Goal: Navigation & Orientation: Understand site structure

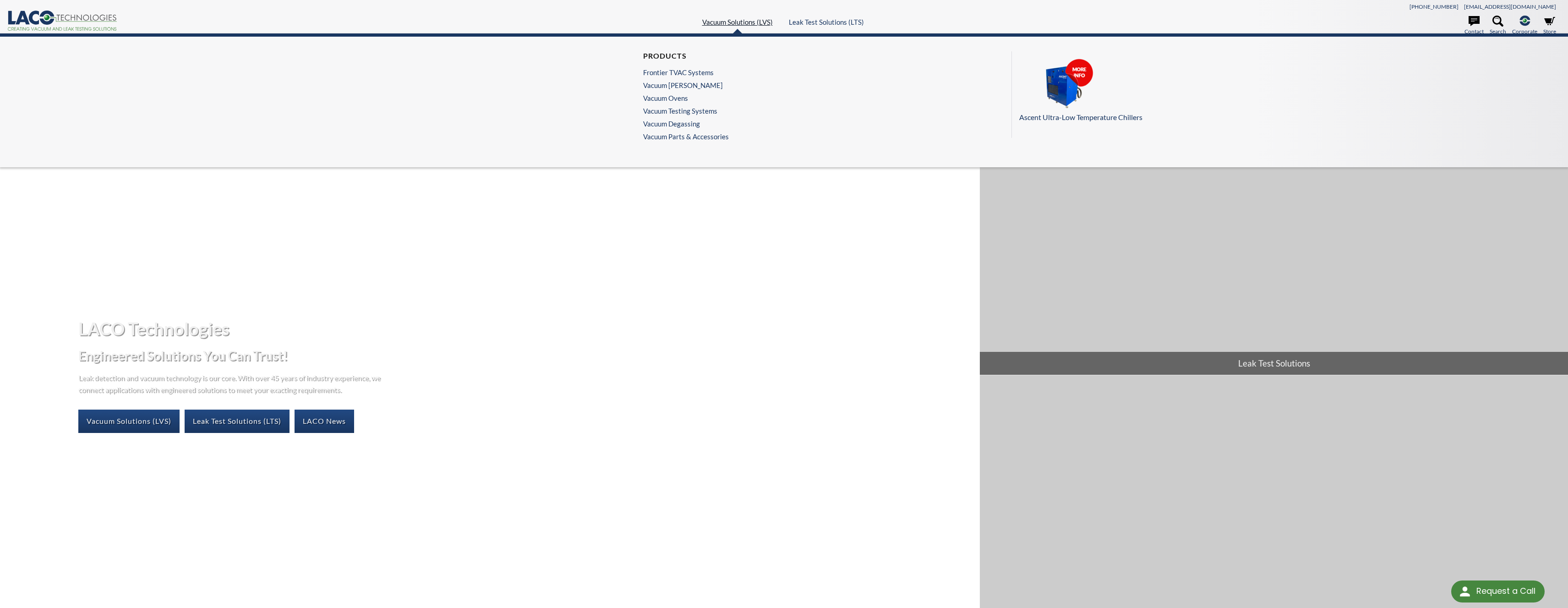
click at [754, 25] on link "Vacuum Solutions (LVS)" at bounding box center [737, 21] width 70 height 8
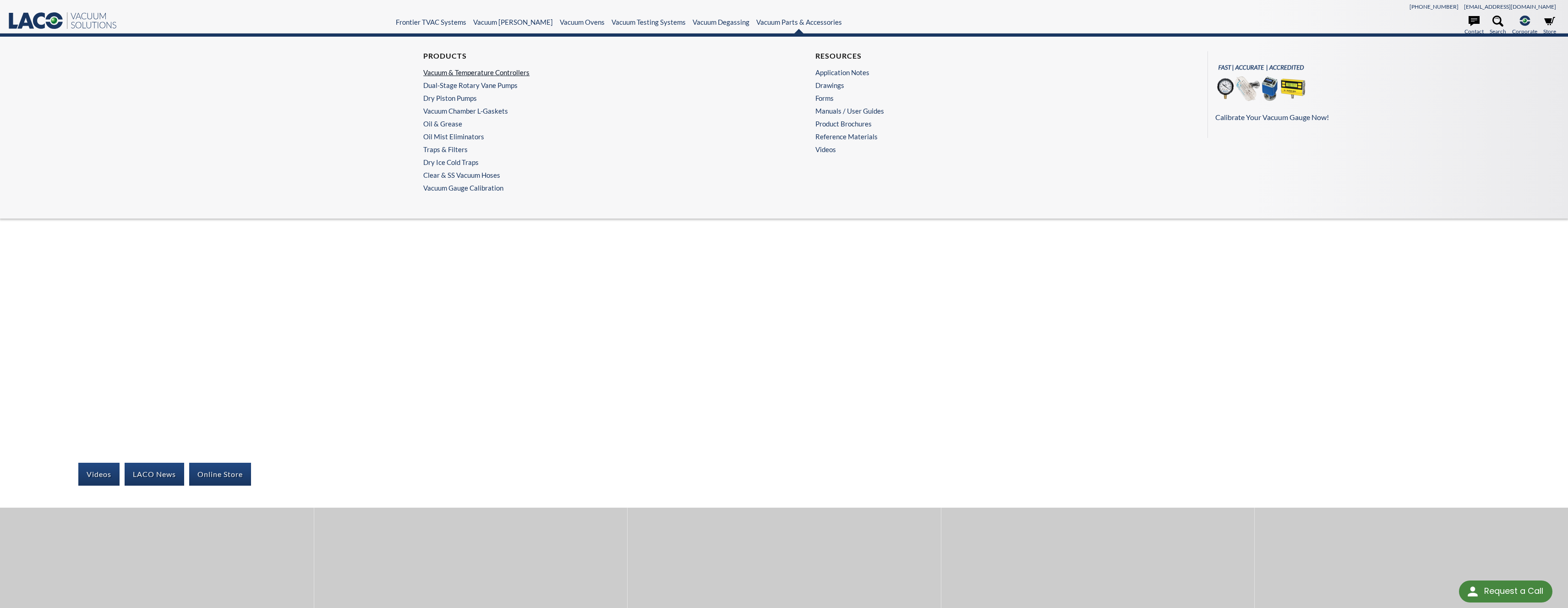
click at [499, 72] on link "Vacuum & Temperature Controllers" at bounding box center [586, 72] width 325 height 8
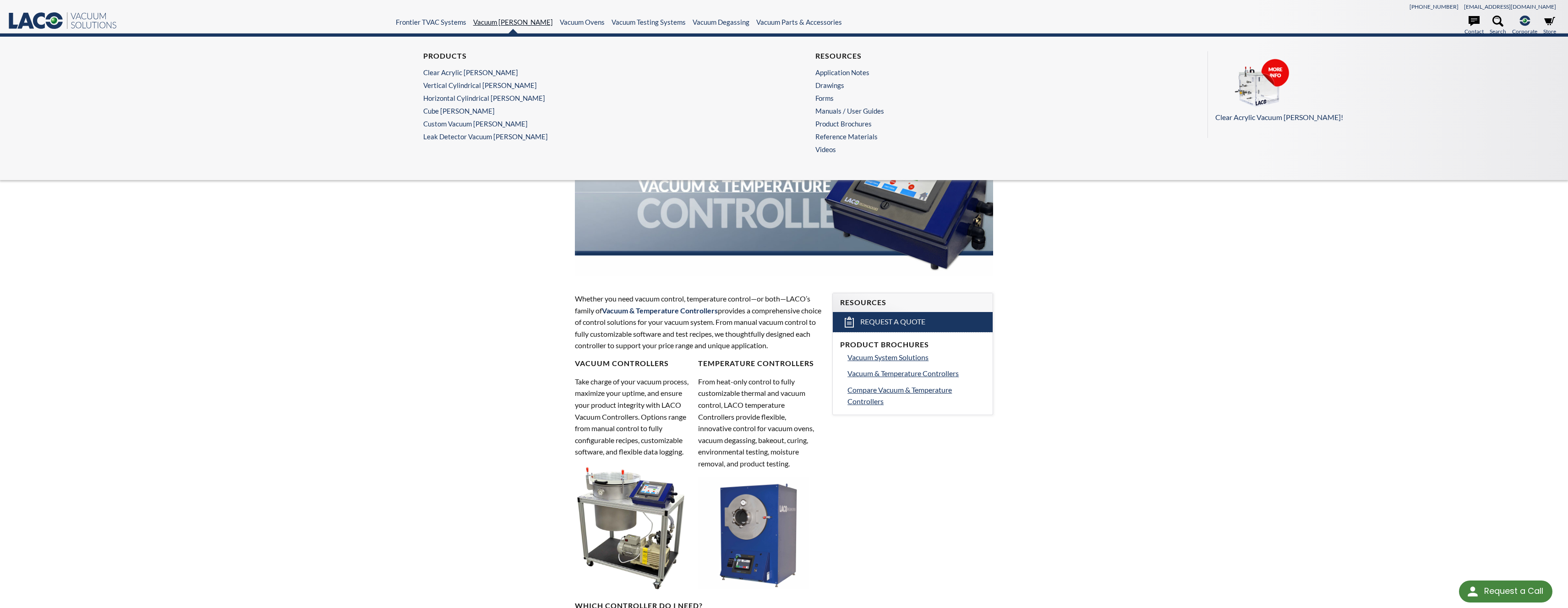
click at [510, 22] on link "Vacuum Chambers" at bounding box center [513, 21] width 80 height 8
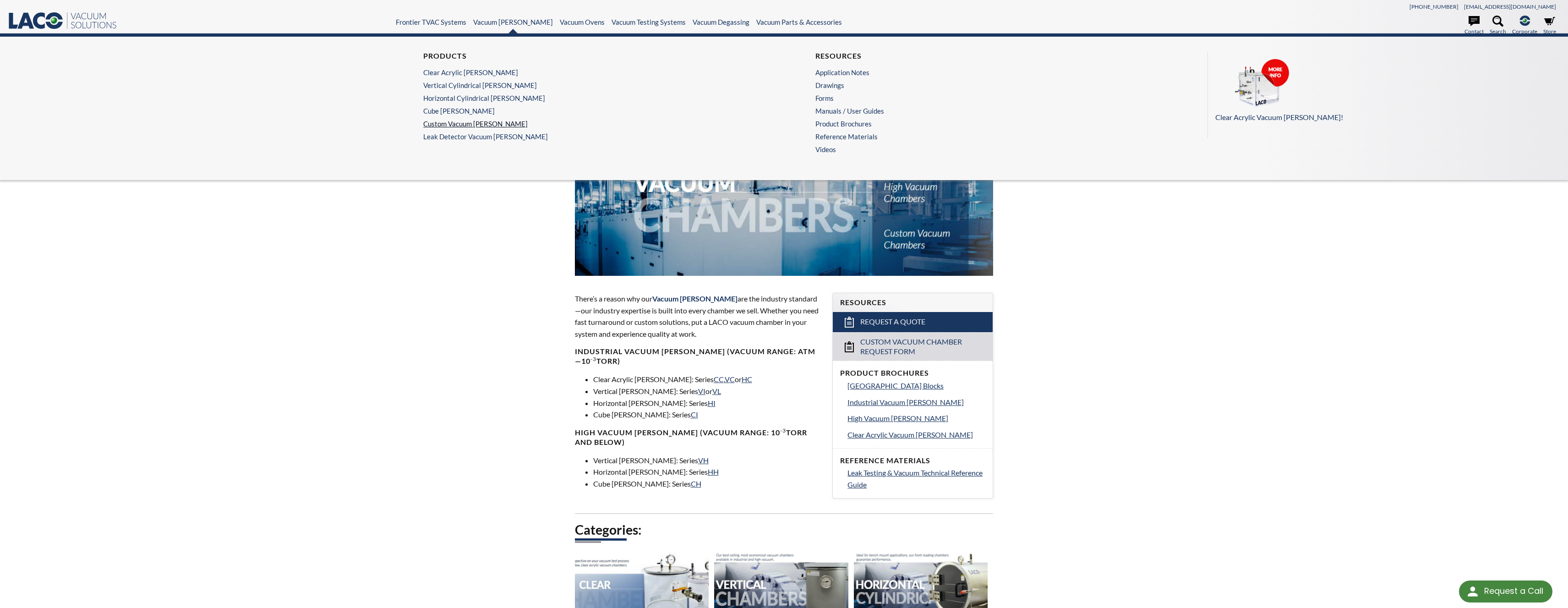
click at [489, 126] on link "Custom Vacuum Chambers" at bounding box center [586, 123] width 325 height 8
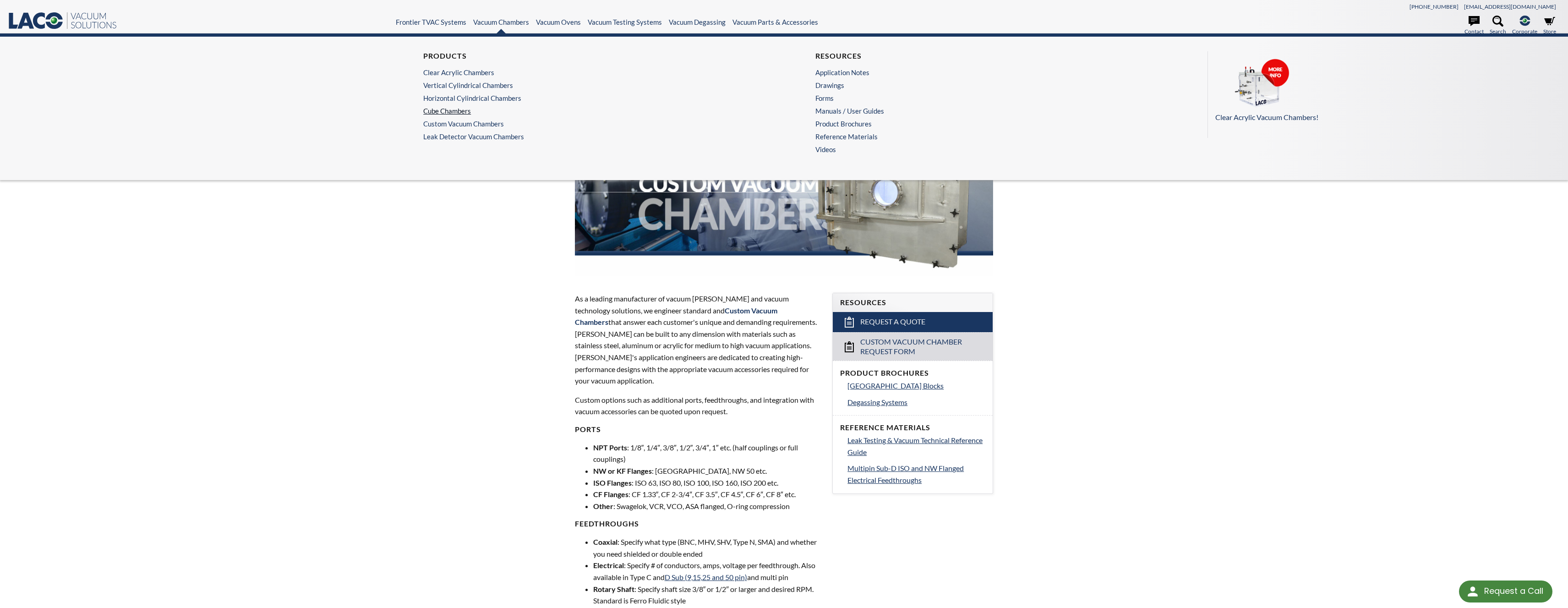
click at [439, 110] on link "Cube Chambers" at bounding box center [586, 111] width 325 height 8
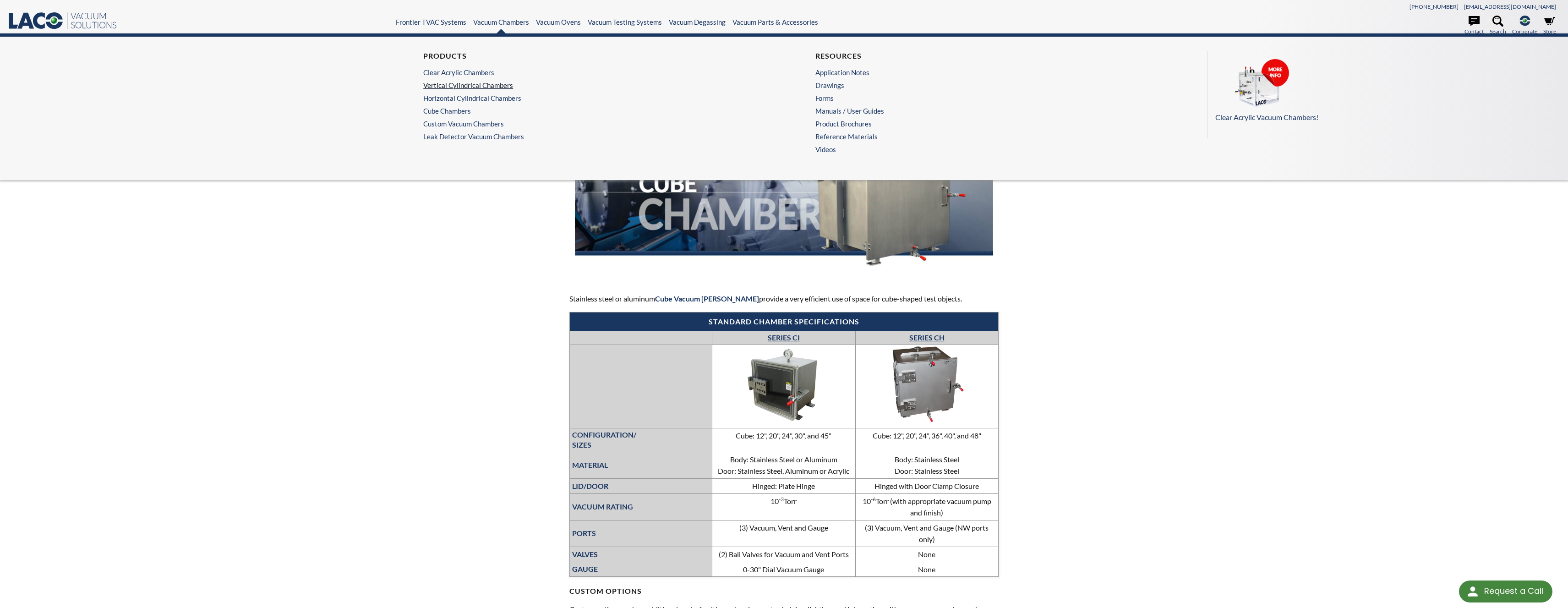
click at [475, 89] on link "Vertical Cylindrical Chambers" at bounding box center [586, 85] width 325 height 8
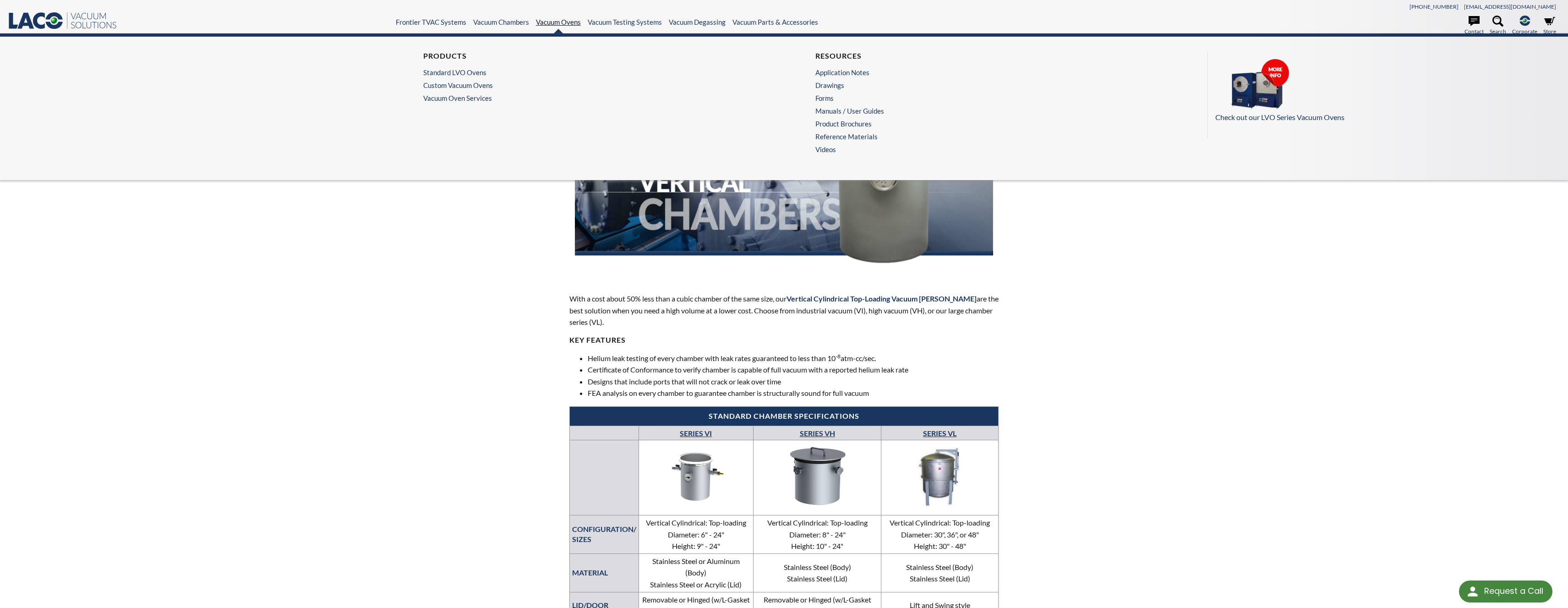
click at [557, 23] on link "Vacuum Ovens" at bounding box center [558, 21] width 45 height 8
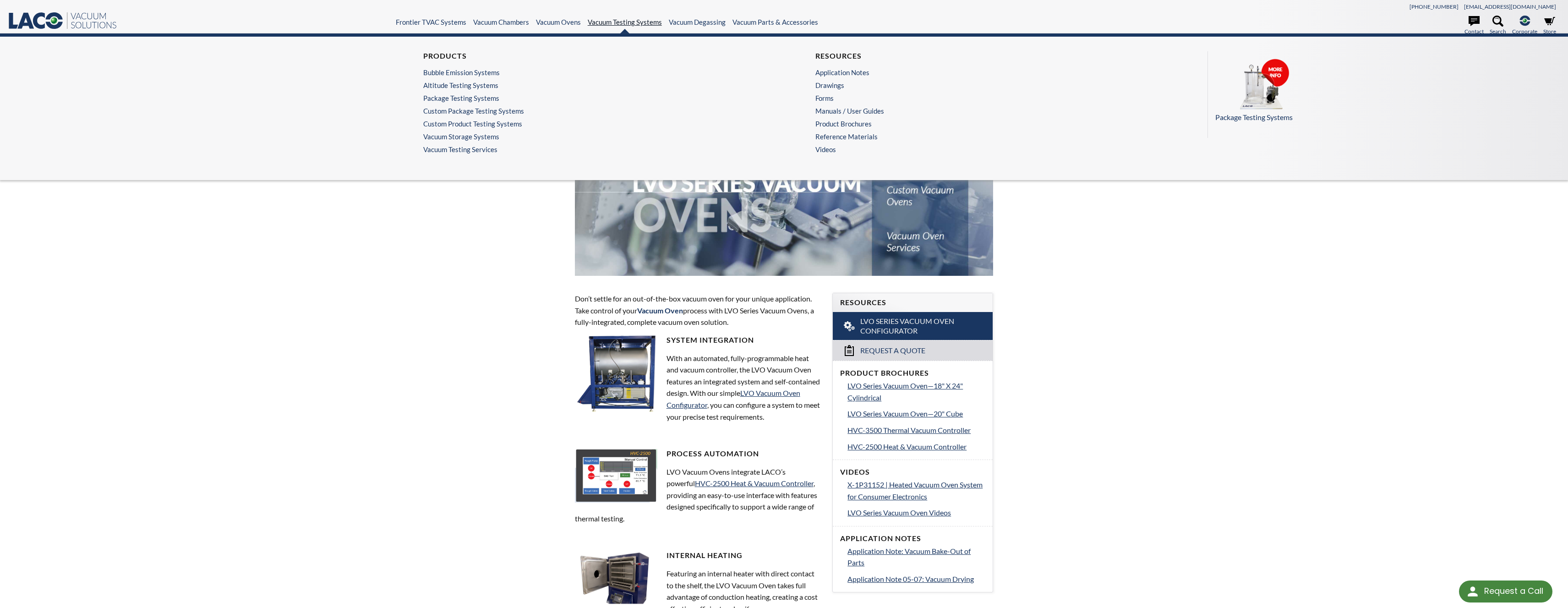
click at [632, 25] on link "Vacuum Testing Systems" at bounding box center [625, 21] width 74 height 8
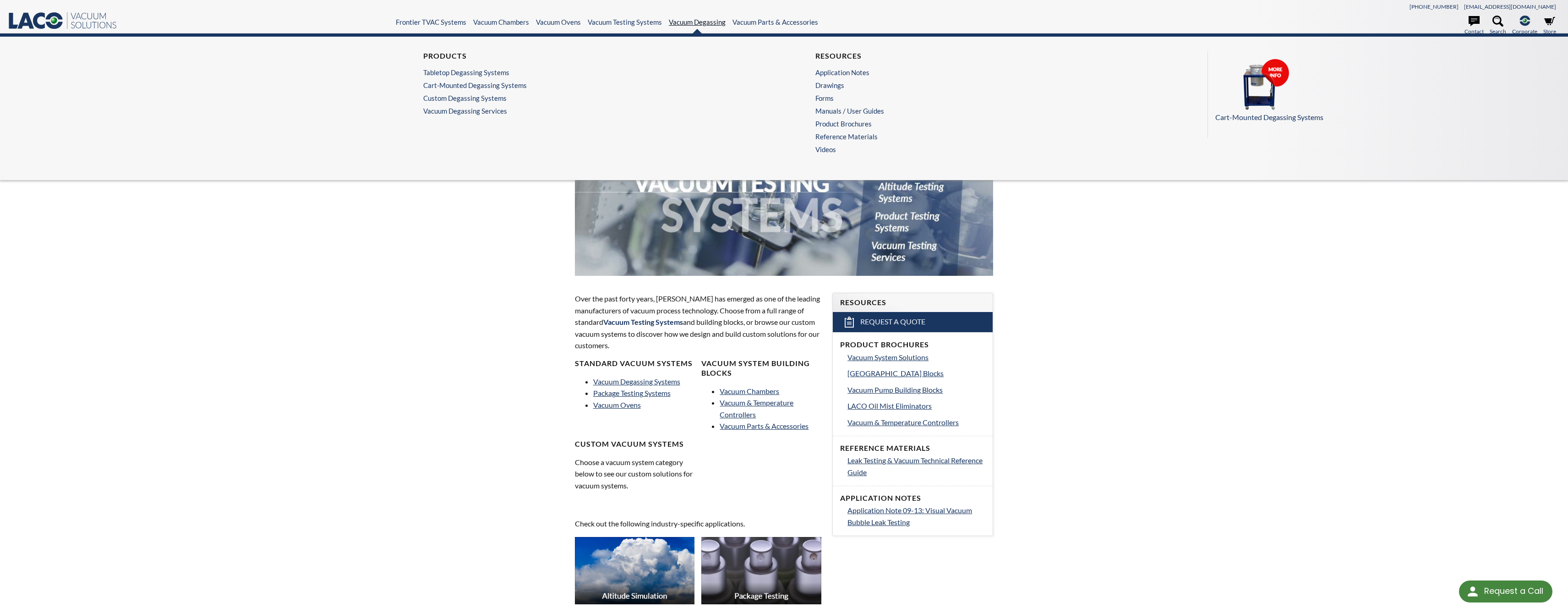
click at [680, 19] on link "Vacuum Degassing" at bounding box center [697, 21] width 57 height 8
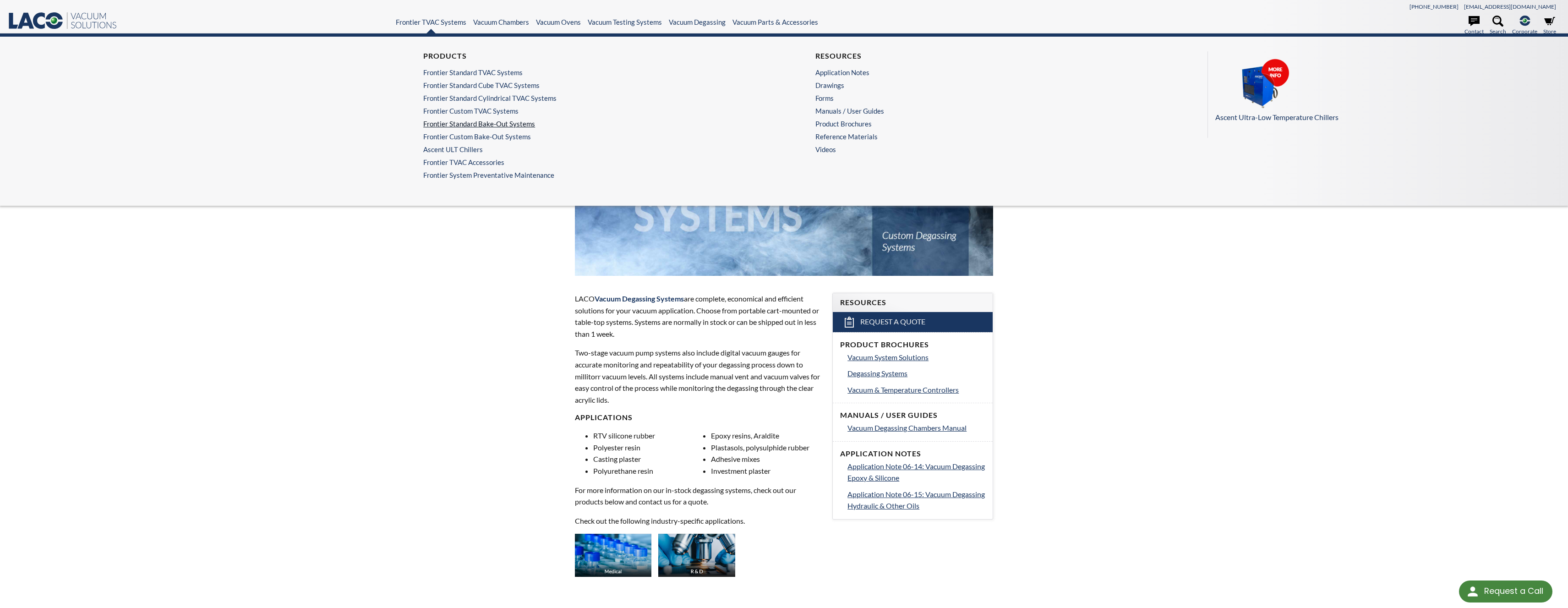
click at [466, 124] on link "Frontier Standard Bake-Out Systems" at bounding box center [586, 123] width 325 height 8
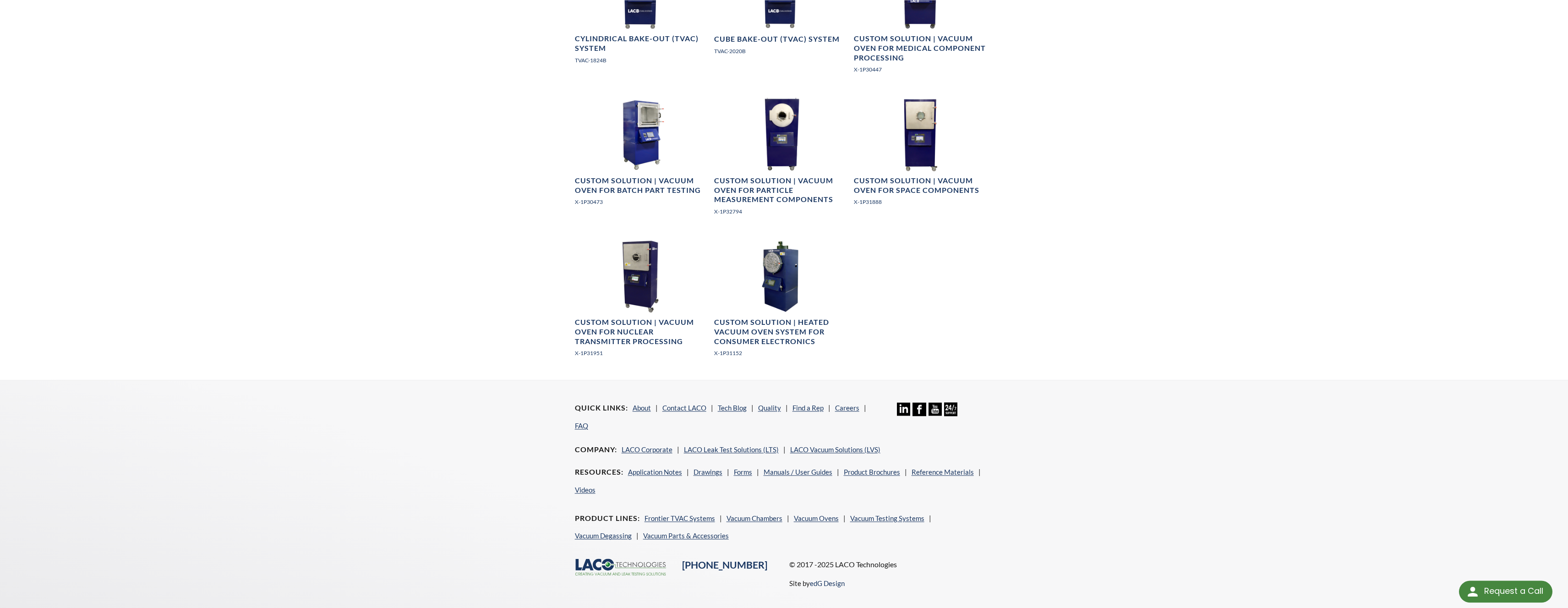
scroll to position [638, 0]
